Goal: Find contact information: Find contact information

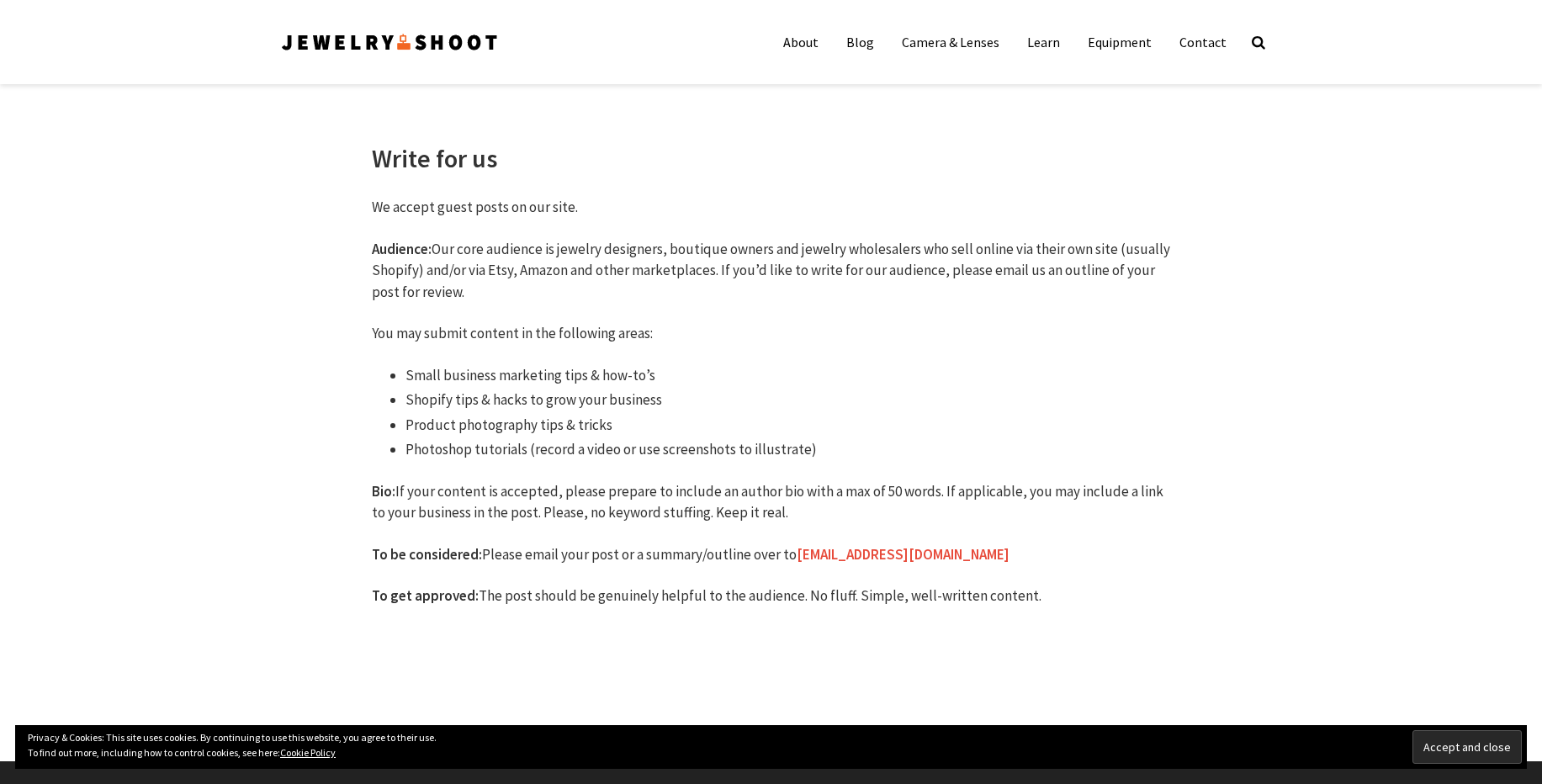
click at [453, 33] on img at bounding box center [389, 42] width 220 height 27
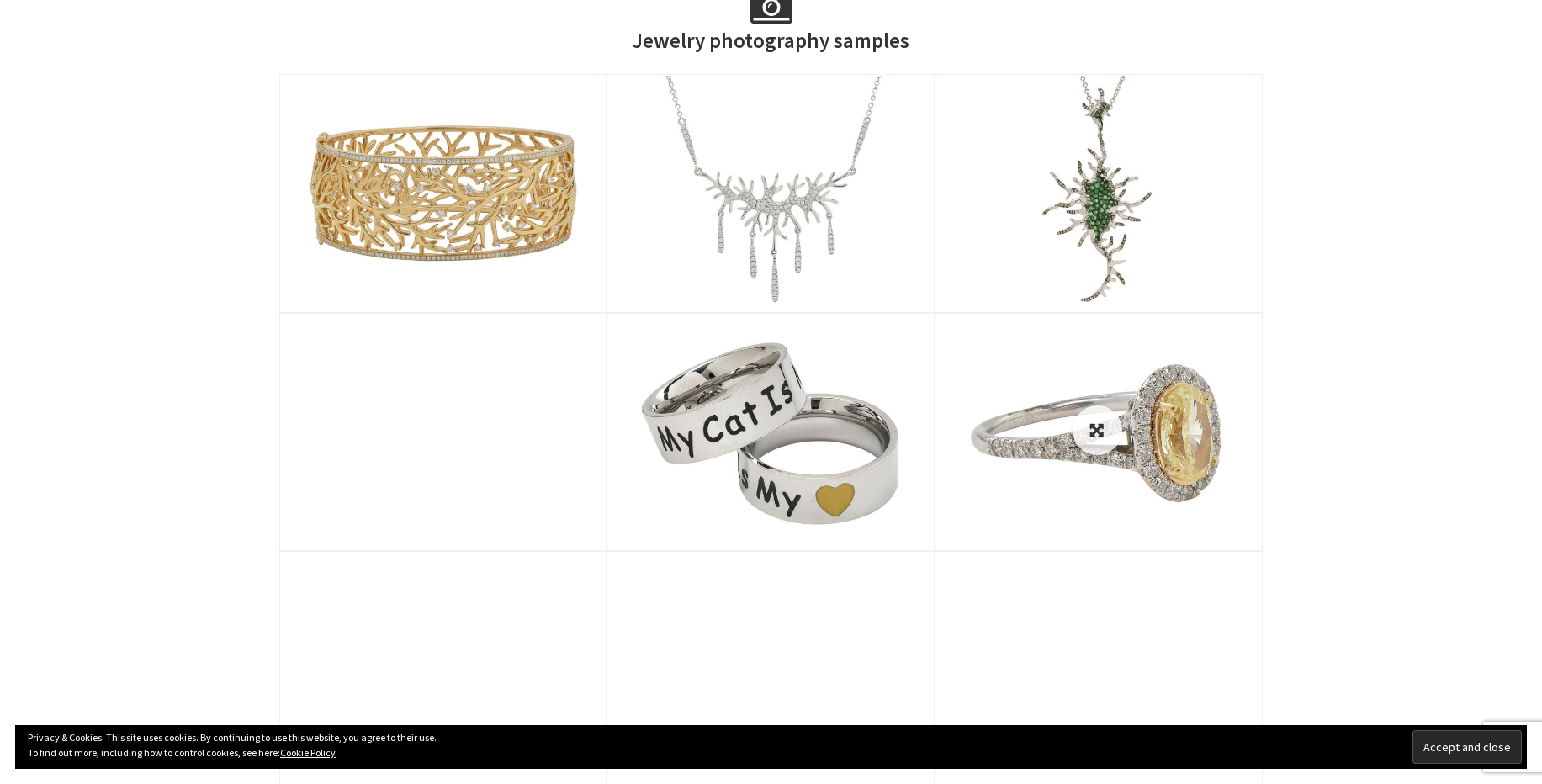
scroll to position [807, 0]
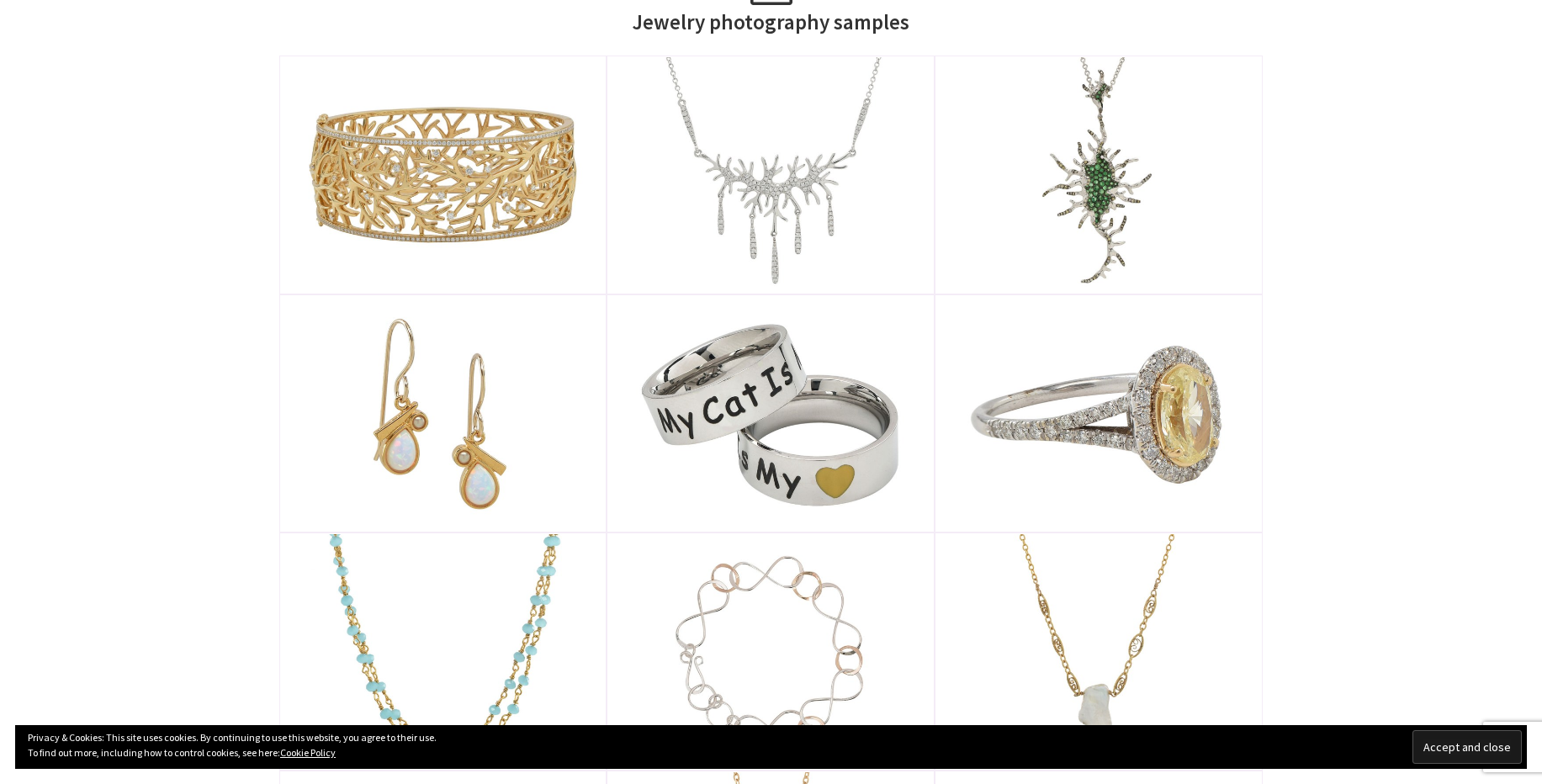
click at [1438, 743] on input "Accept and close" at bounding box center [1468, 747] width 110 height 33
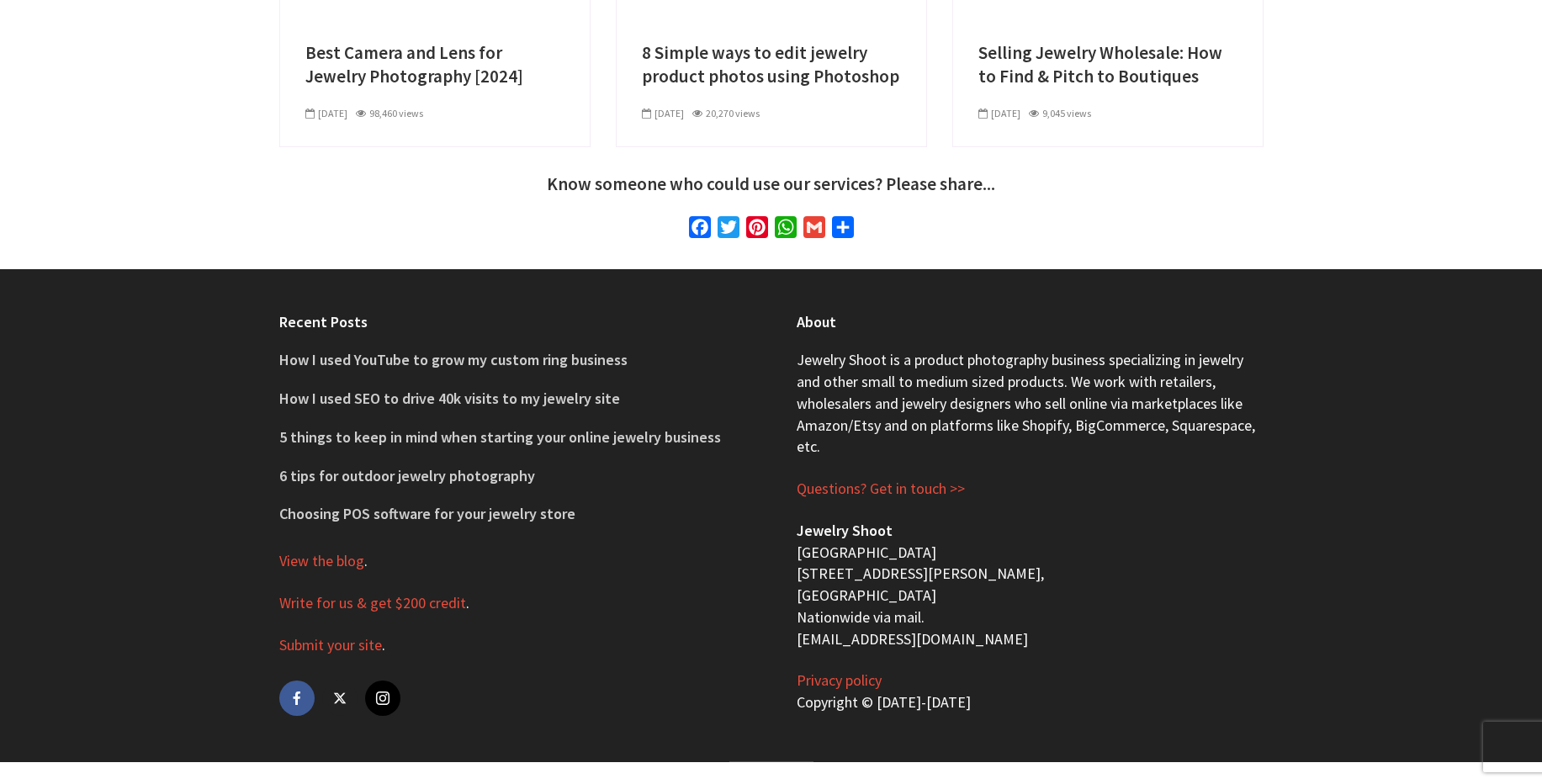
scroll to position [6272, 0]
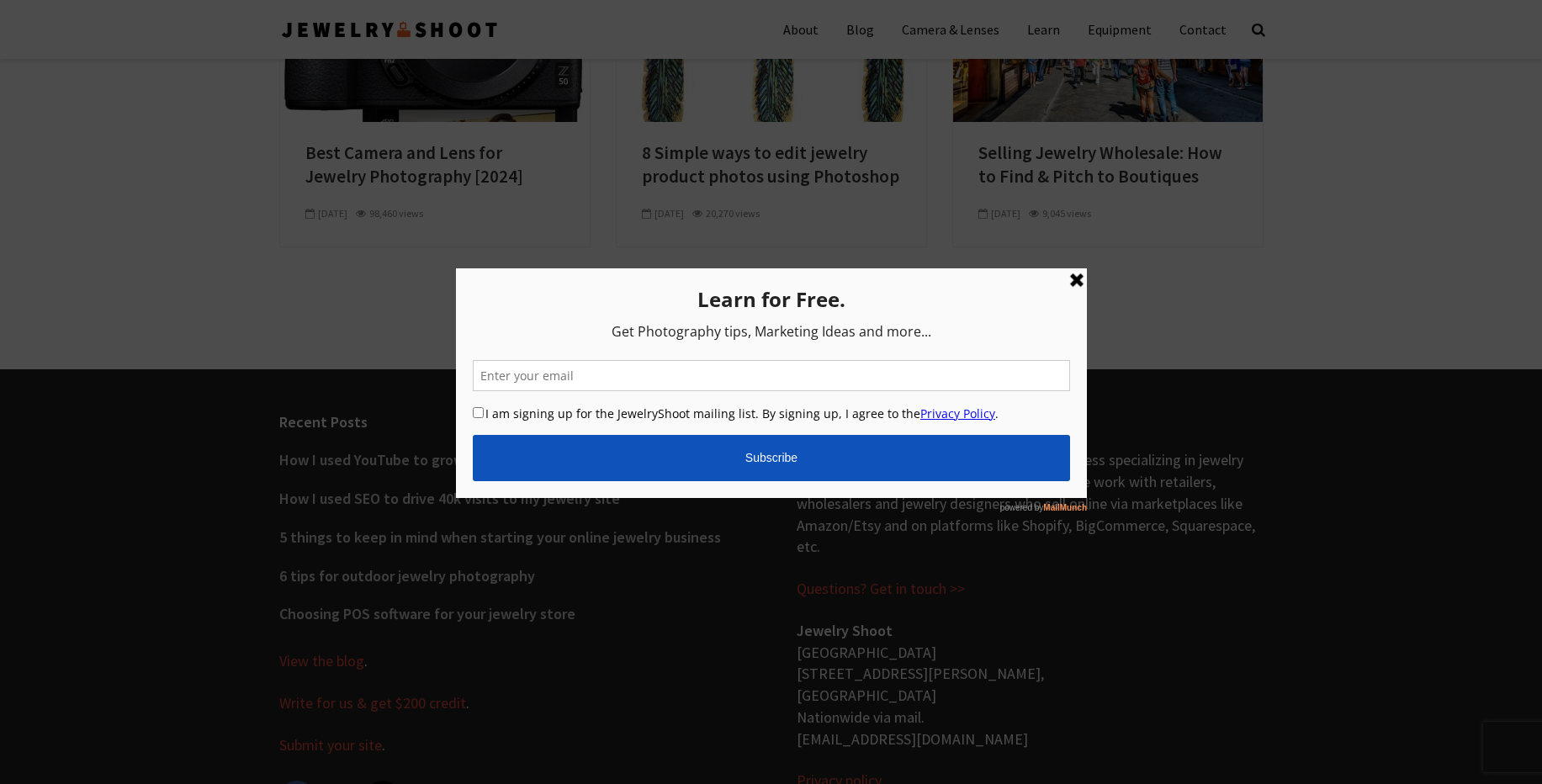
drag, startPoint x: 1075, startPoint y: 276, endPoint x: 1531, endPoint y: 550, distance: 532.0
click at [1075, 276] on link at bounding box center [1076, 279] width 21 height 21
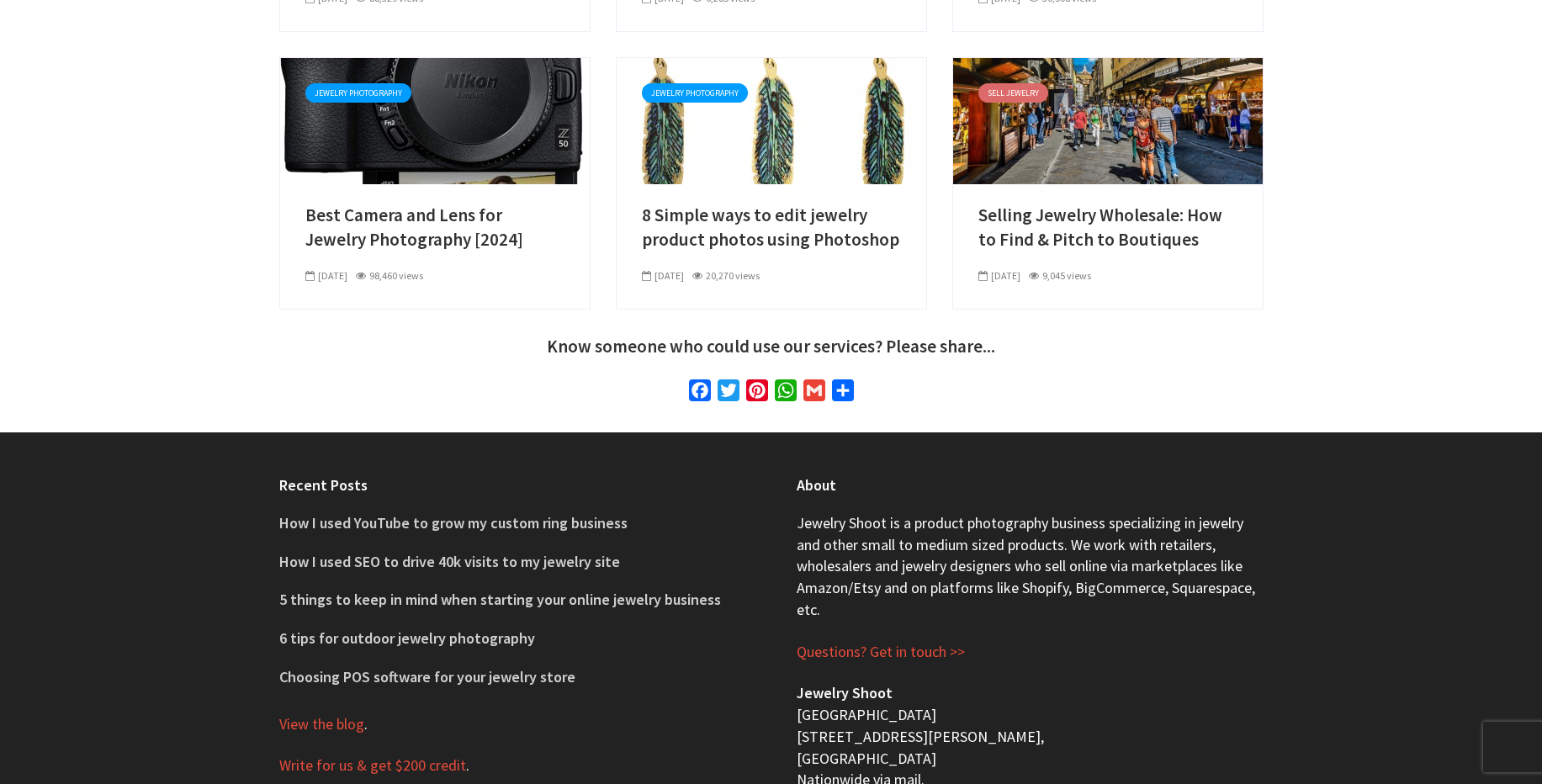
scroll to position [6126, 0]
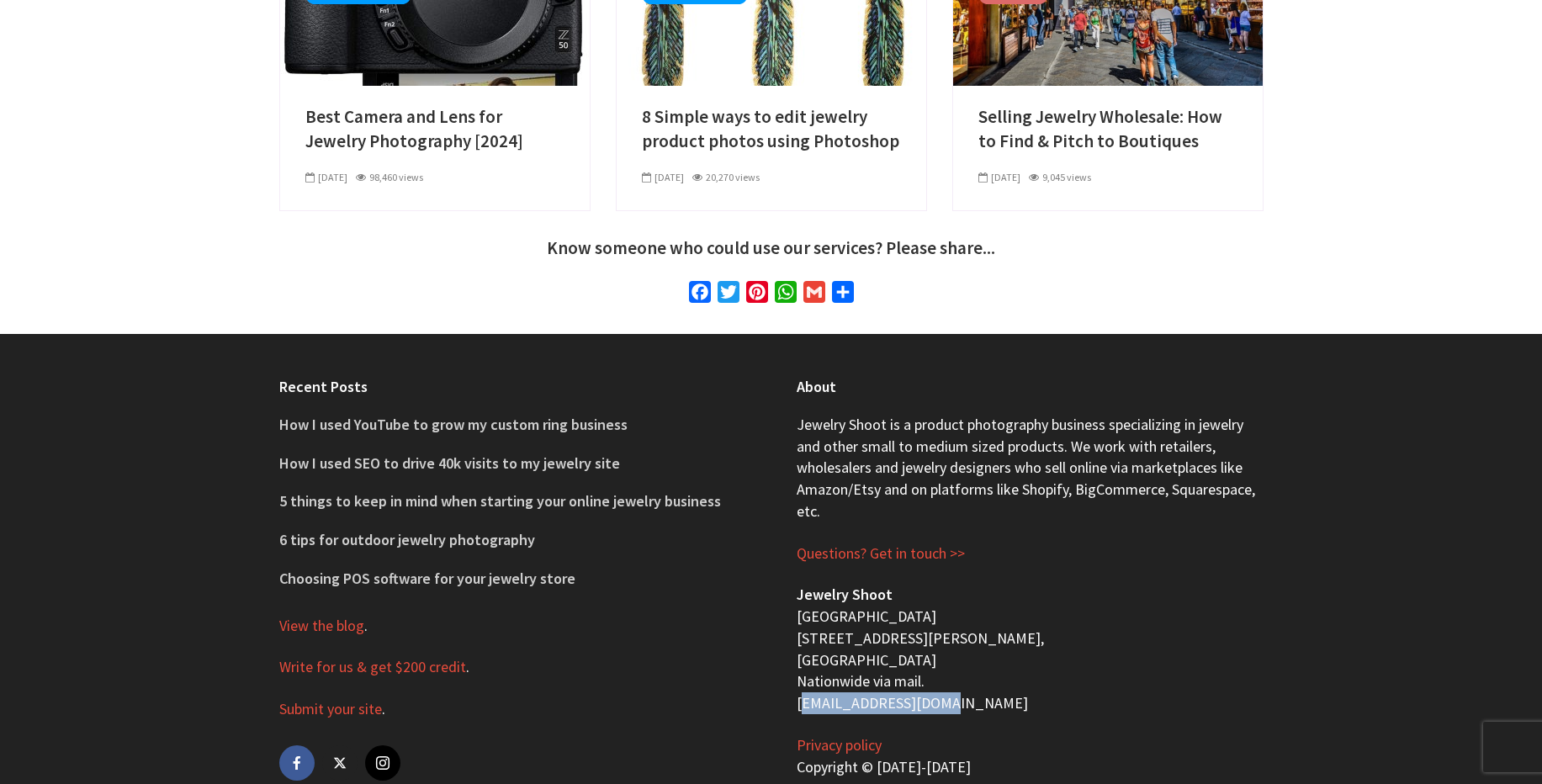
drag, startPoint x: 793, startPoint y: 632, endPoint x: 936, endPoint y: 637, distance: 143.1
click at [936, 637] on div "About Jewelry Shoot is a product photography business specializing in jewelry a…" at bounding box center [1030, 581] width 517 height 493
copy p "[EMAIL_ADDRESS][DOMAIN_NAME]"
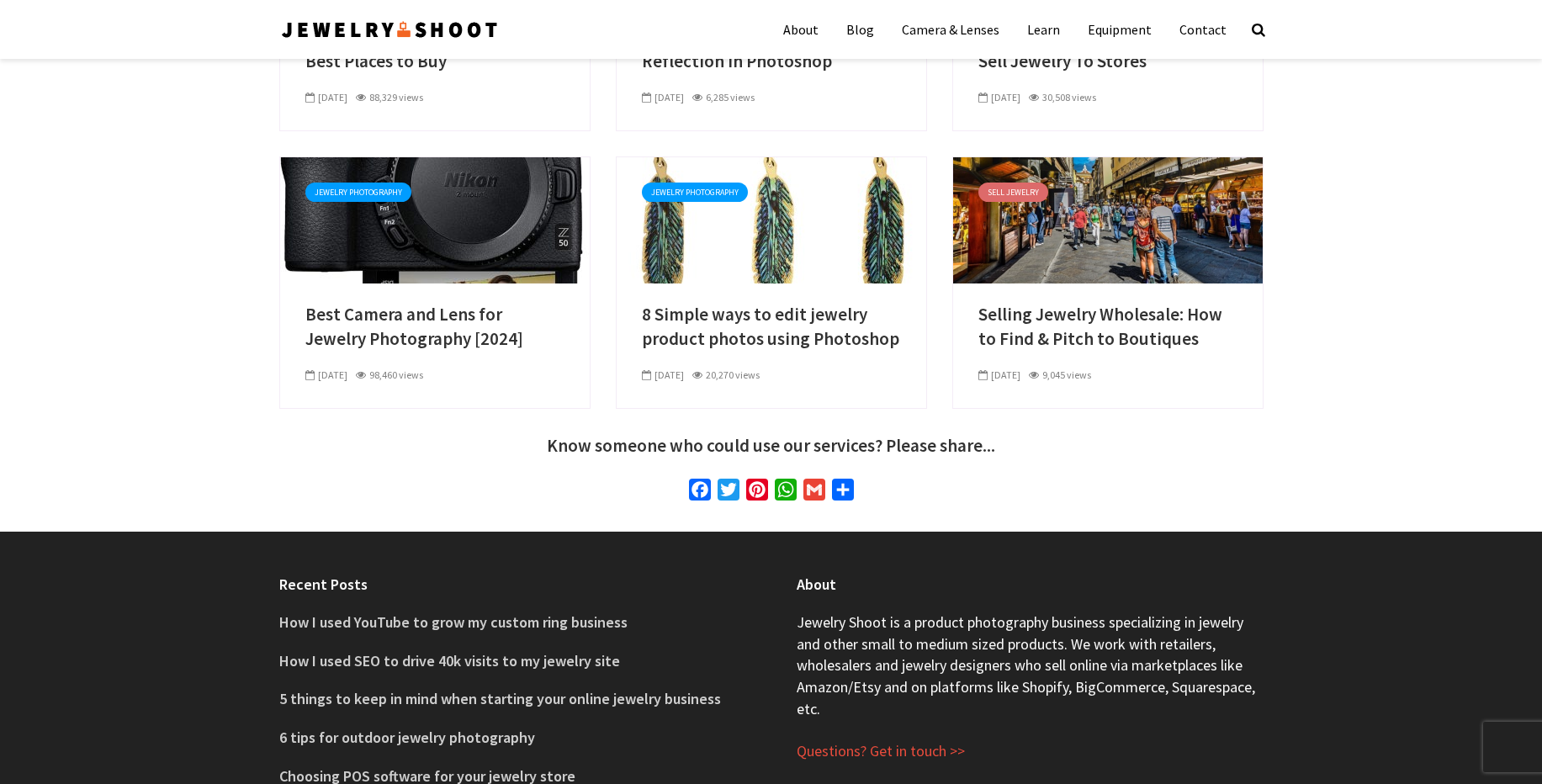
scroll to position [5925, 0]
